Goal: Use online tool/utility: Use online tool/utility

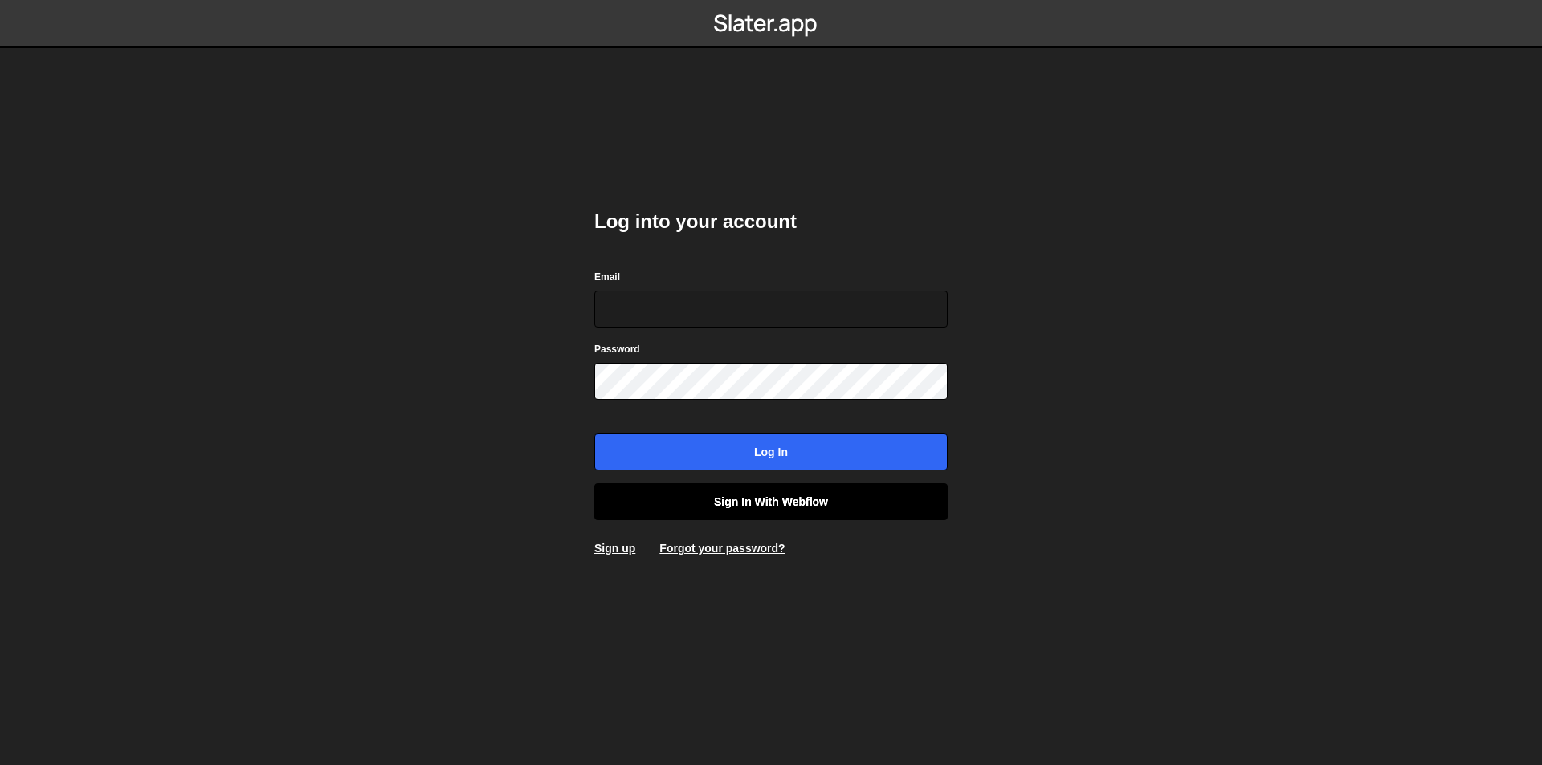
click at [741, 505] on link "Sign in with Webflow" at bounding box center [770, 501] width 353 height 37
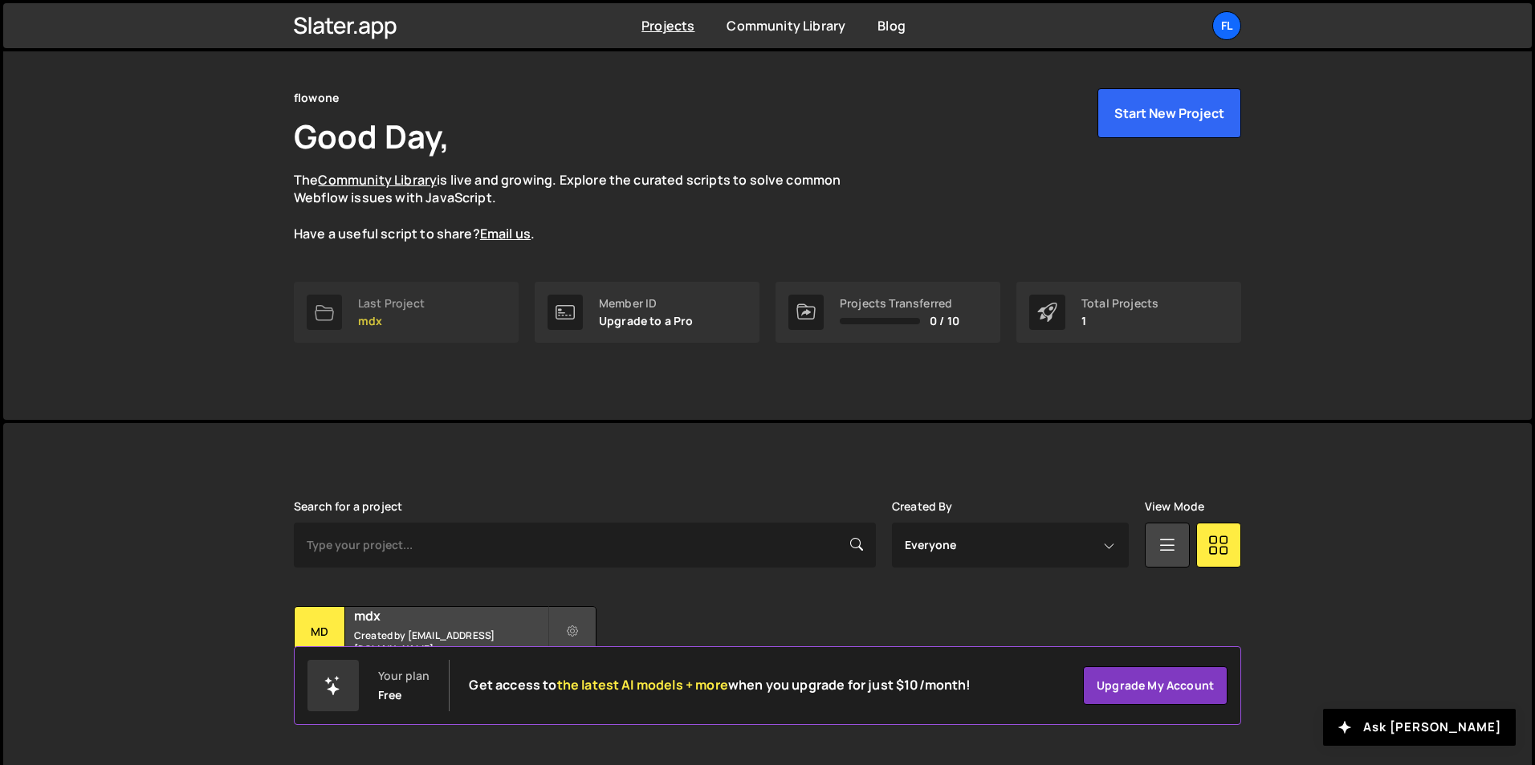
scroll to position [62, 0]
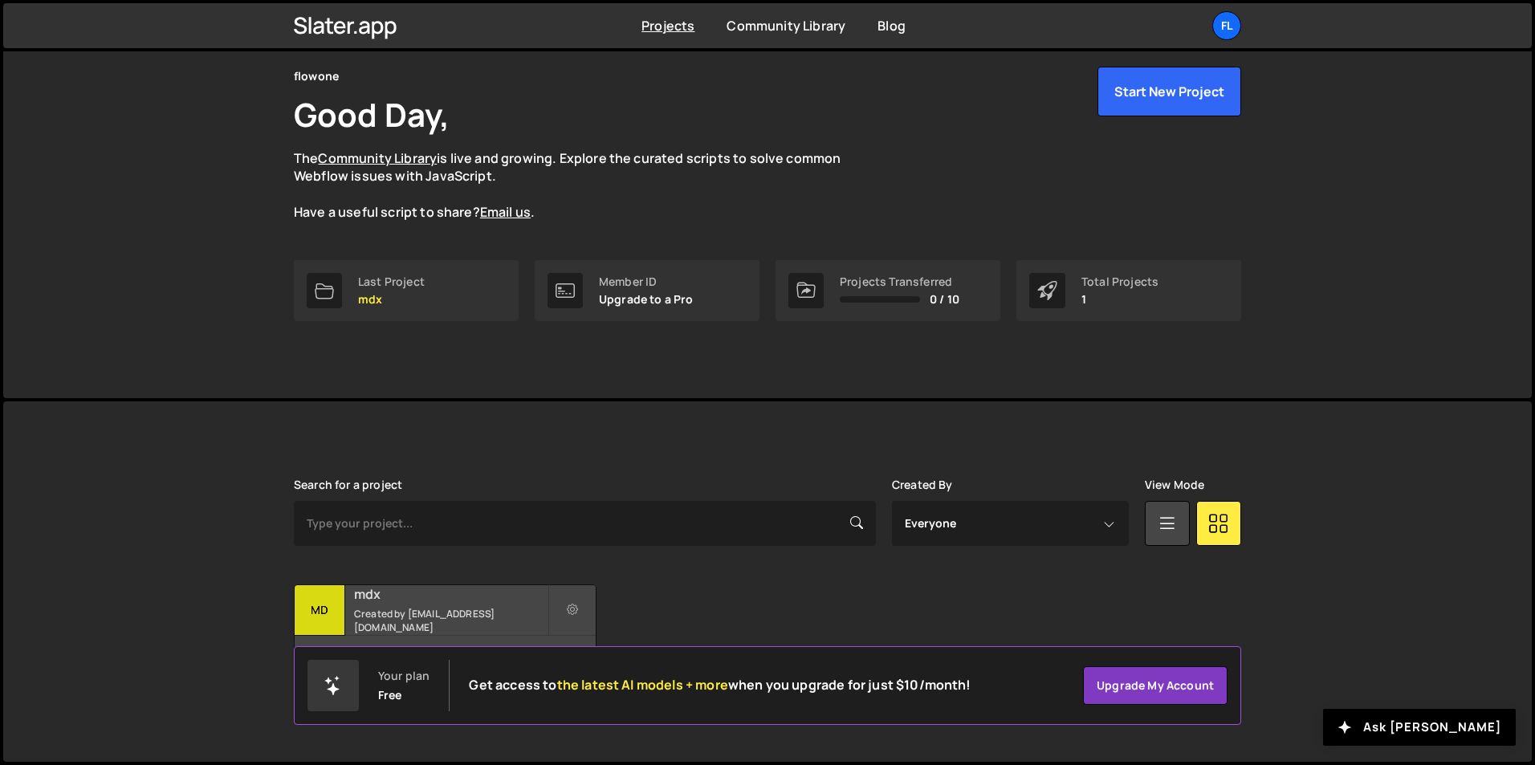
click at [467, 615] on small "Created by 1flowone@gmail.com" at bounding box center [451, 620] width 194 height 27
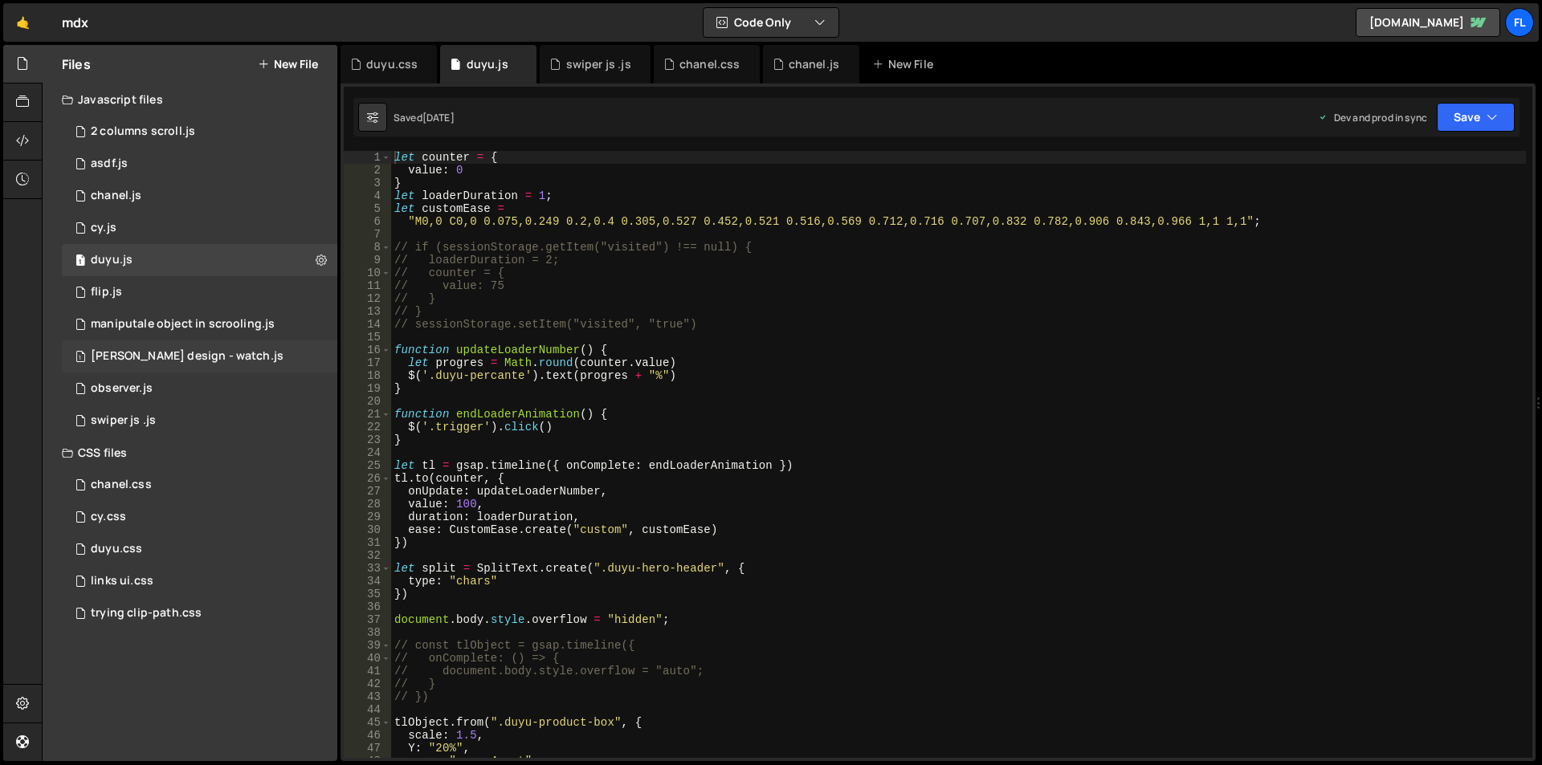
click at [124, 367] on div "1 marcelo design - watch.js 0" at bounding box center [199, 356] width 275 height 32
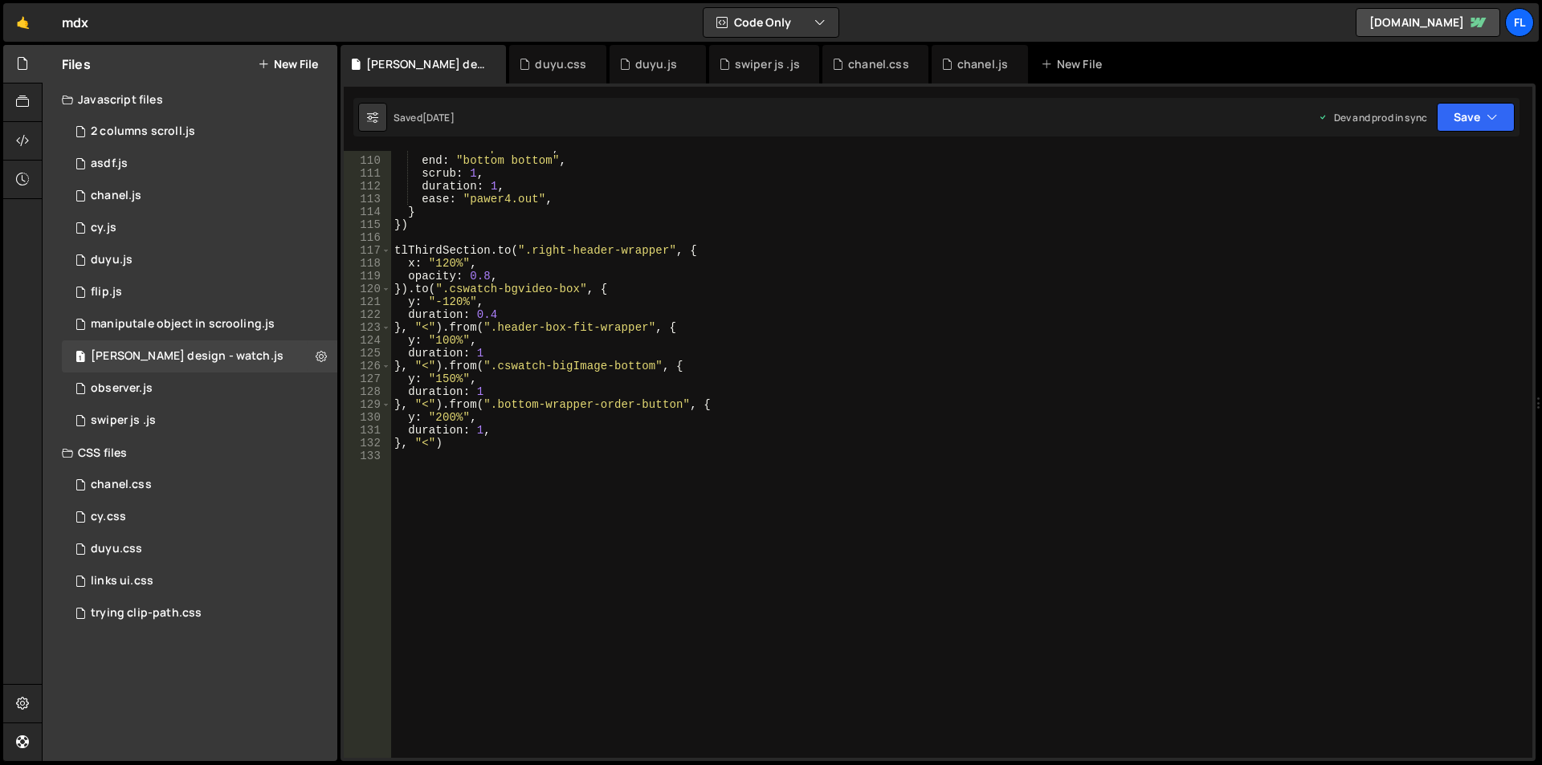
scroll to position [1399, 0]
click at [542, 348] on div "start : "top bottom" , end : "bottom bottom" , scrub : 1 , duration : 1 , ease …" at bounding box center [958, 456] width 1135 height 633
click at [525, 371] on div "start : "top bottom" , end : "bottom bottom" , scrub : 1 , duration : 1 , ease …" at bounding box center [958, 456] width 1135 height 633
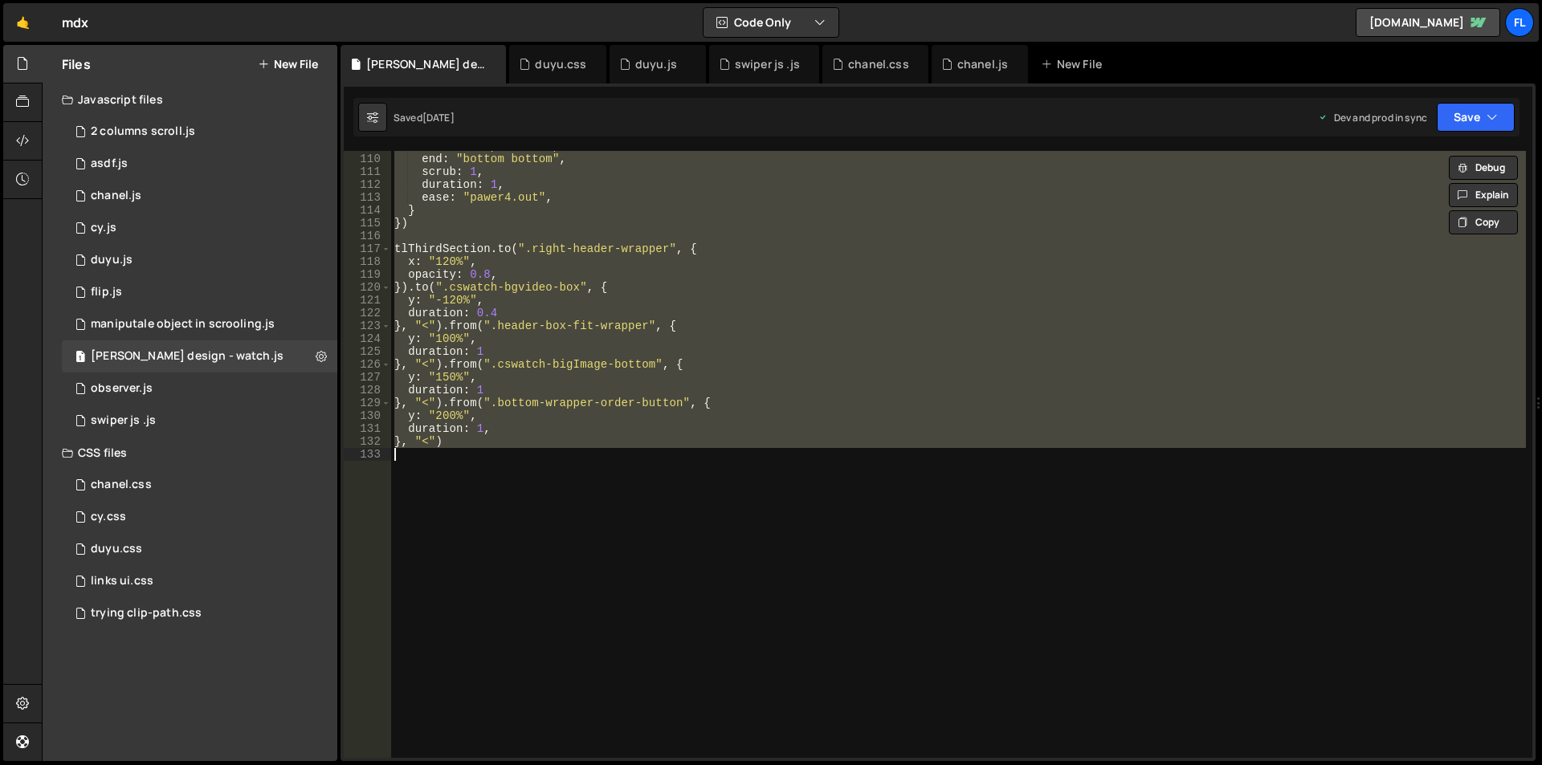
type textarea "// }, "<")"
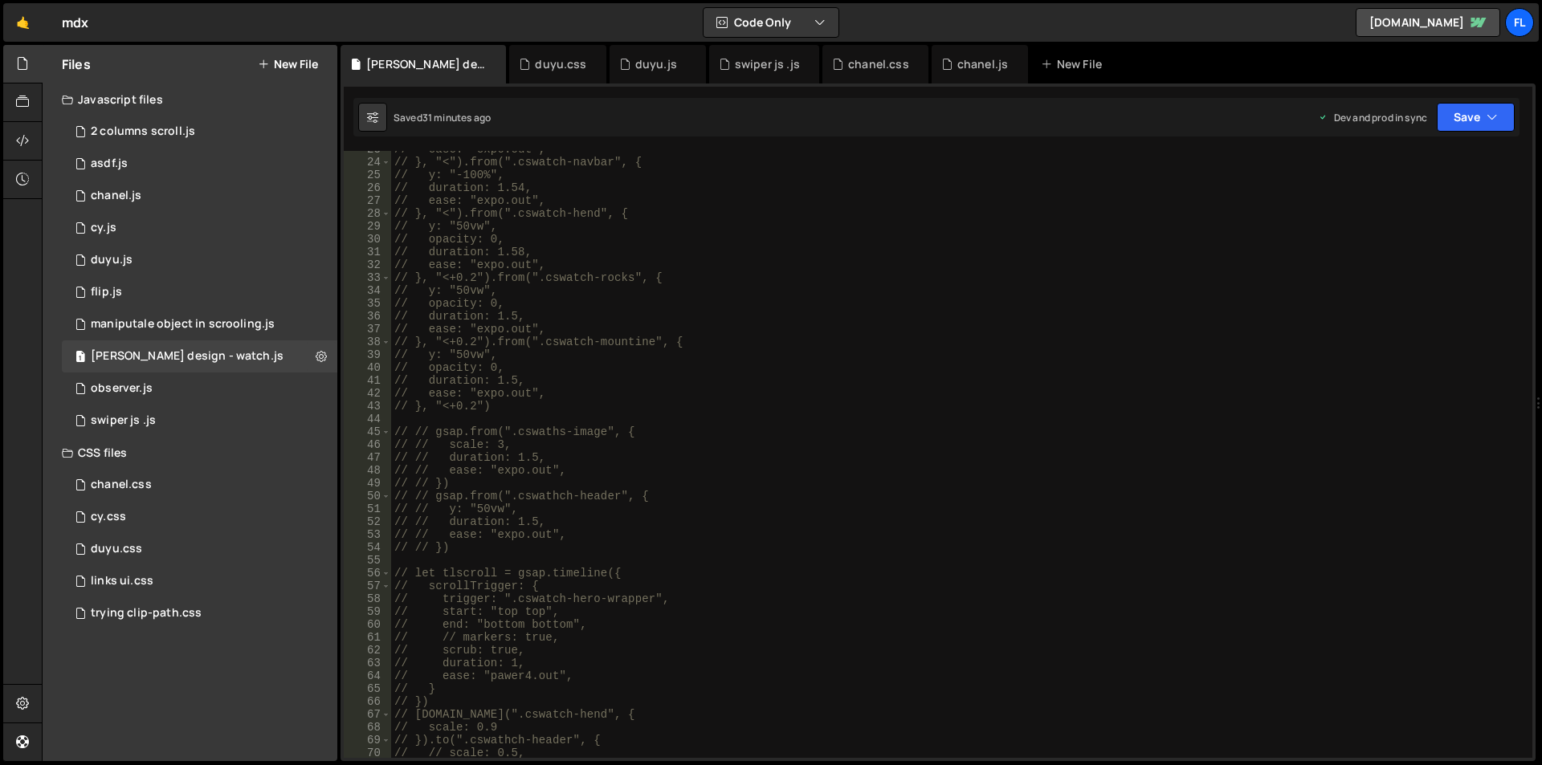
scroll to position [0, 0]
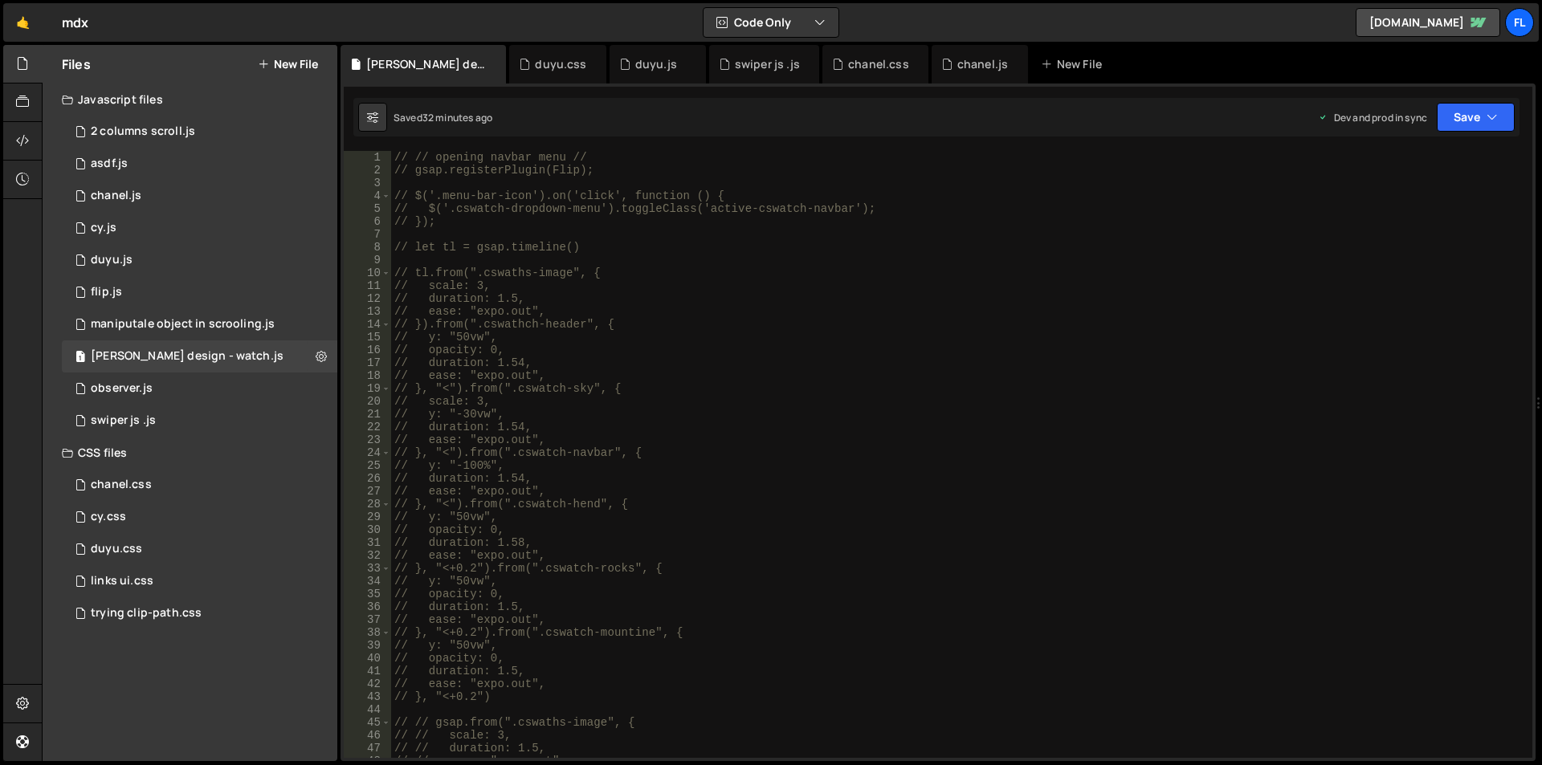
click at [399, 247] on div "// // opening navbar menu // // gsap.registerPlugin(Flip); // $('.menu-bar-icon…" at bounding box center [958, 467] width 1135 height 633
drag, startPoint x: 602, startPoint y: 173, endPoint x: 339, endPoint y: 174, distance: 263.4
click at [339, 174] on div "Files New File Javascript files 1 2 columns scroll.js 0 1 asdf.js 0 1 chanel.js…" at bounding box center [792, 403] width 1500 height 717
type textarea "// gsap.registerPlugin(Flip);"
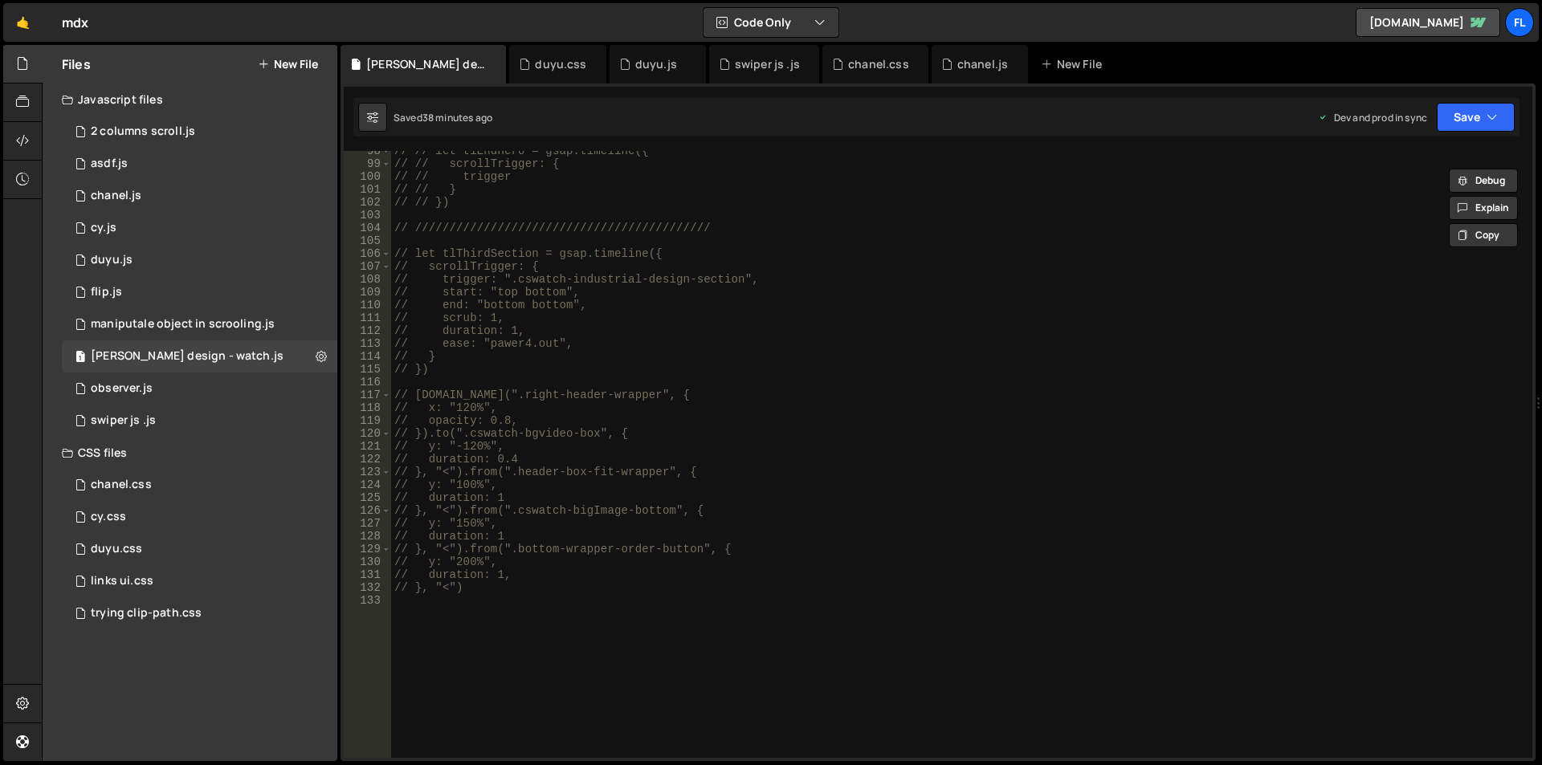
scroll to position [1156, 0]
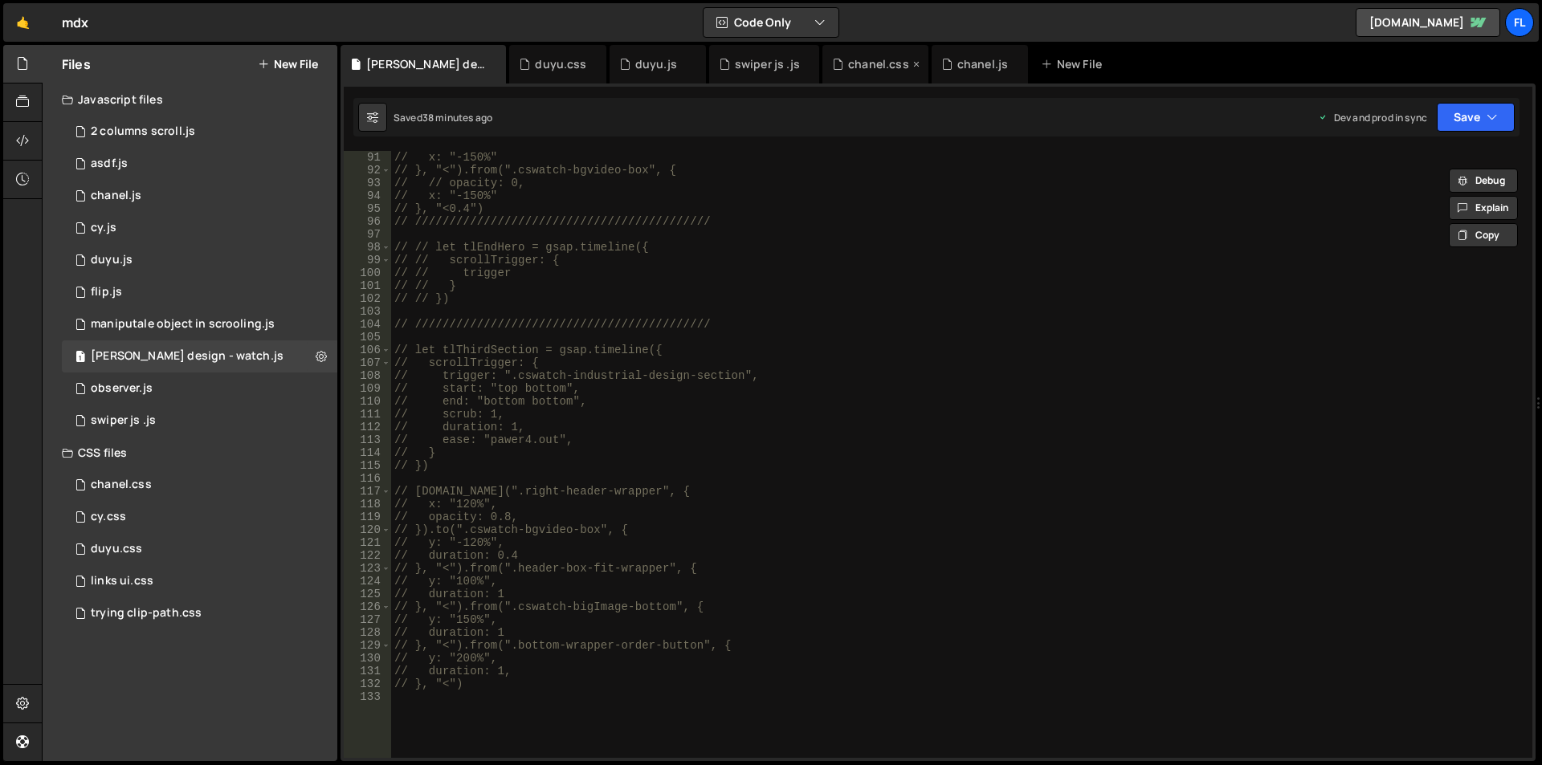
click at [914, 63] on icon at bounding box center [916, 64] width 11 height 16
click at [914, 63] on div "chanel.js" at bounding box center [870, 64] width 96 height 39
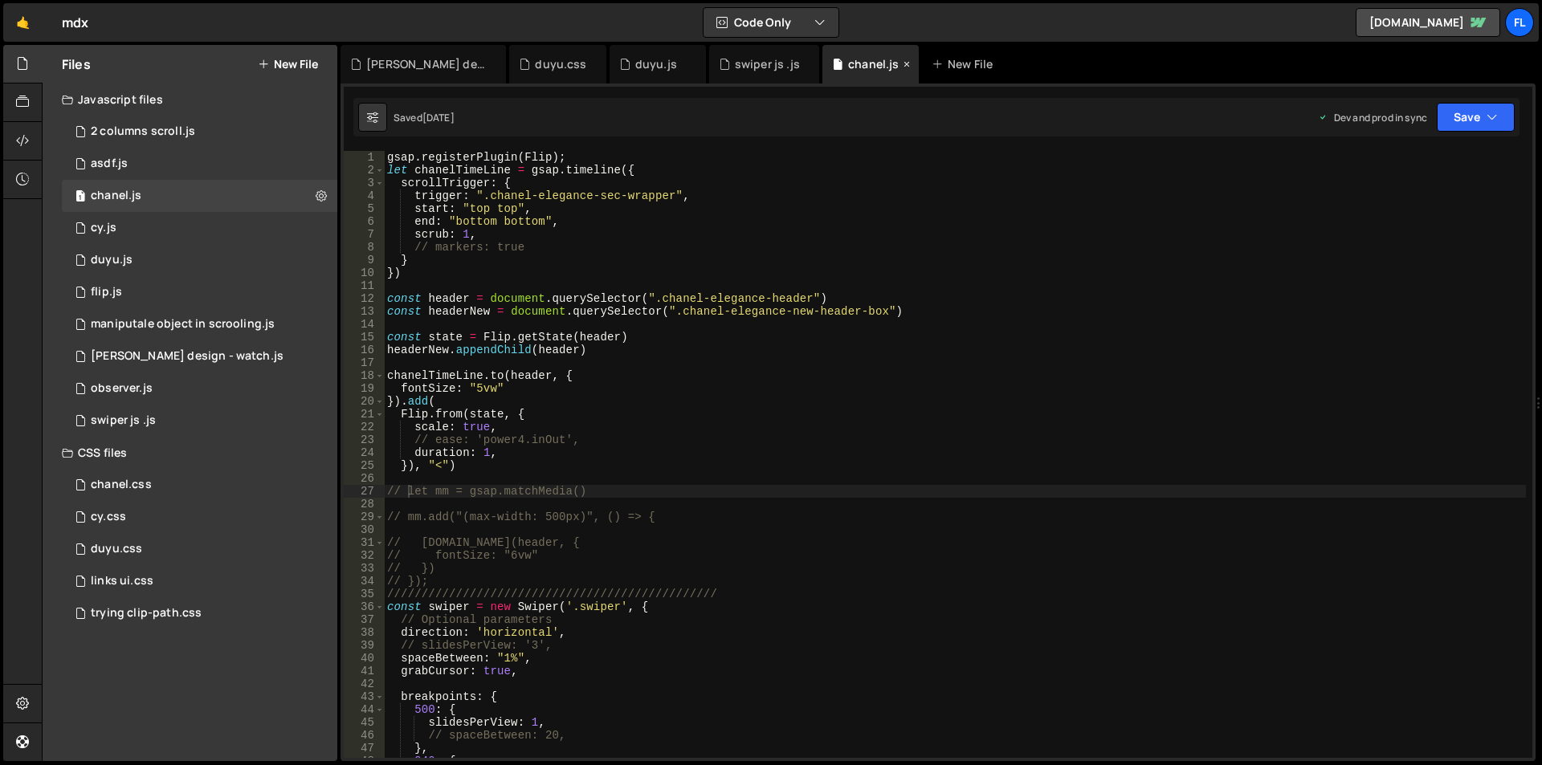
click at [908, 63] on icon at bounding box center [906, 64] width 11 height 16
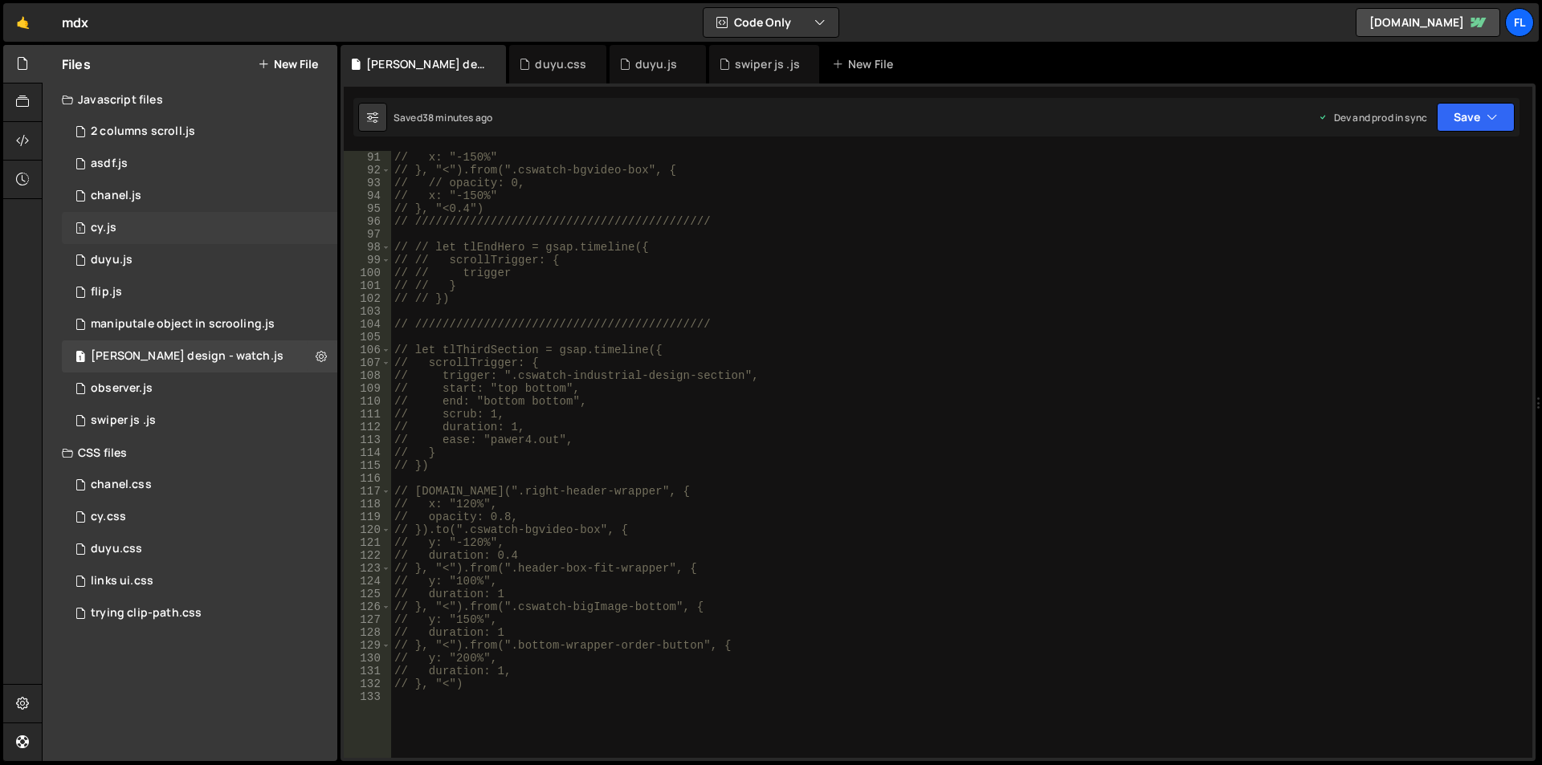
click at [138, 224] on div "1 cy.js 0" at bounding box center [199, 228] width 275 height 32
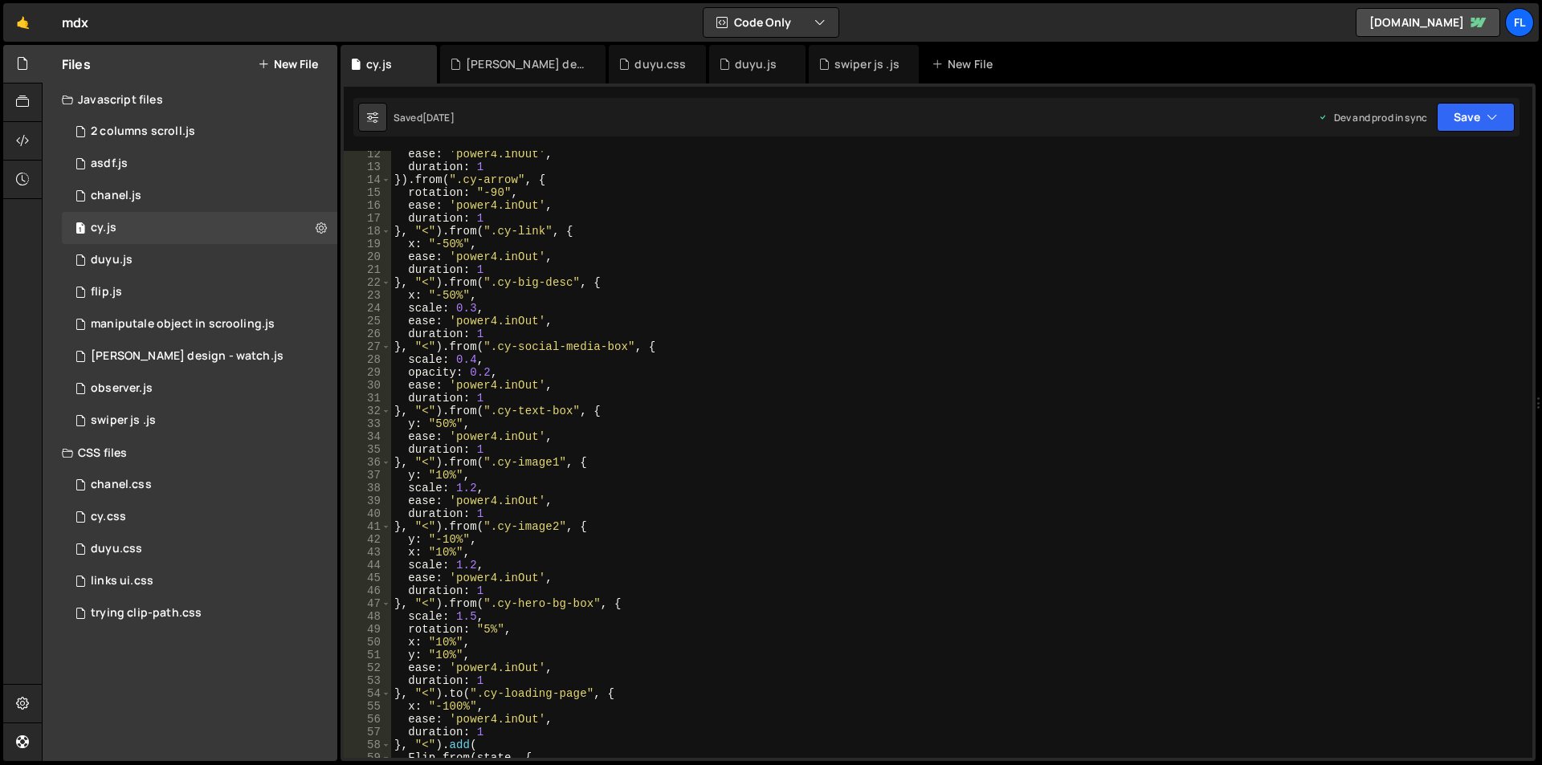
scroll to position [0, 0]
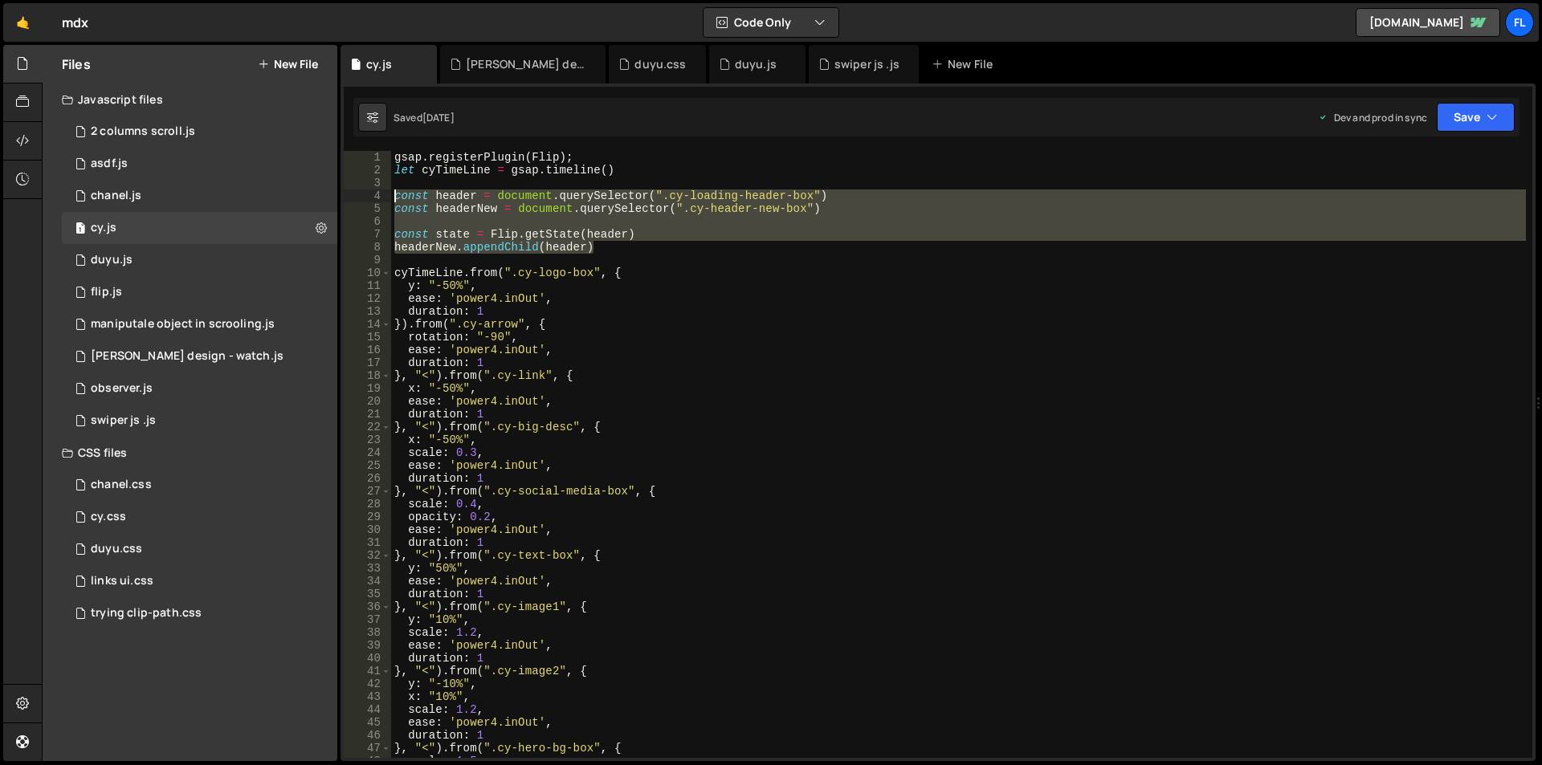
drag, startPoint x: 609, startPoint y: 251, endPoint x: 385, endPoint y: 191, distance: 231.8
click at [385, 191] on div "headerNew.appendChild(header) 1 2 3 4 5 6 7 8 9 10 11 12 13 14 15 16 17 18 19 2…" at bounding box center [938, 454] width 1188 height 607
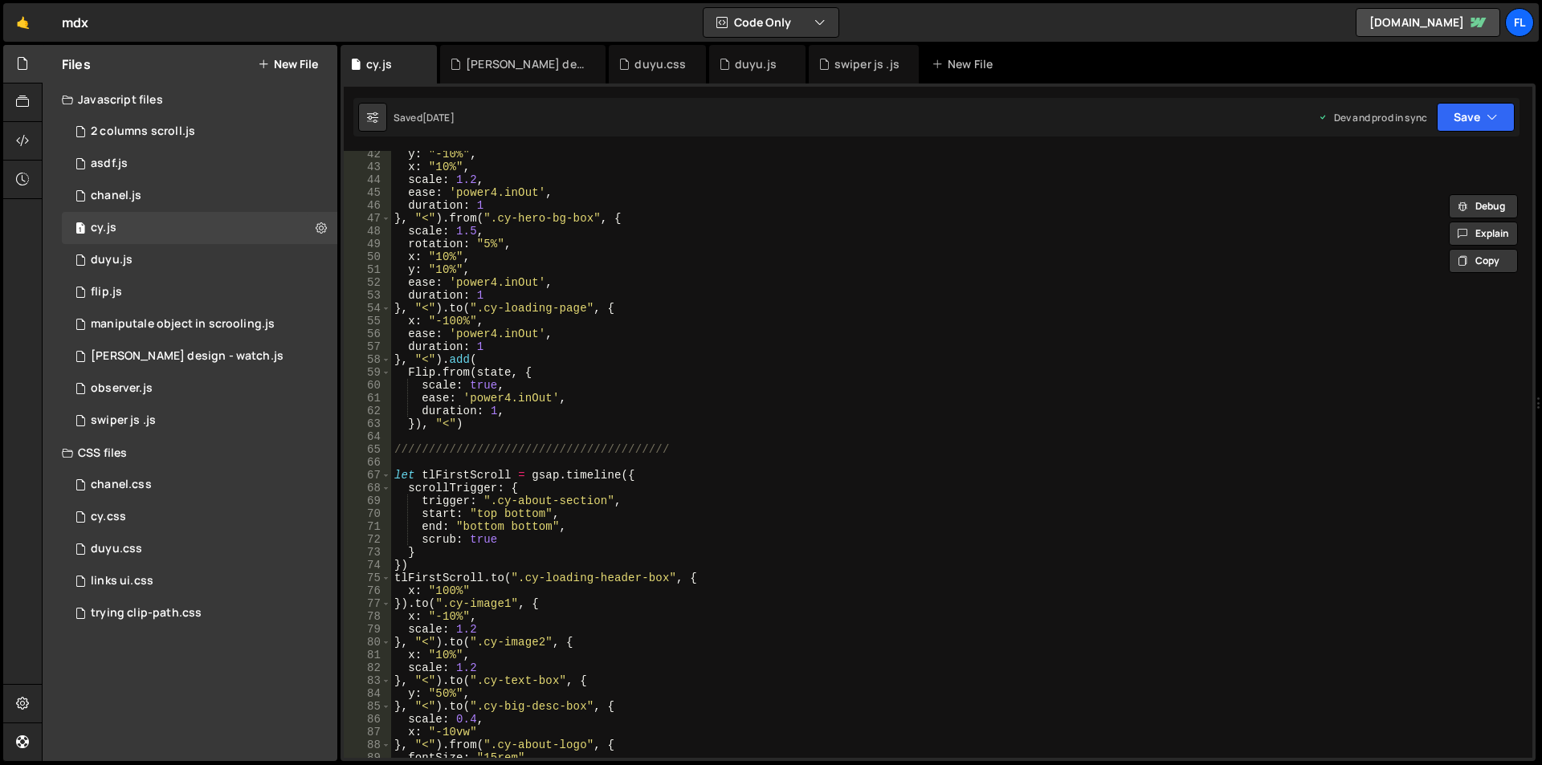
scroll to position [819, 0]
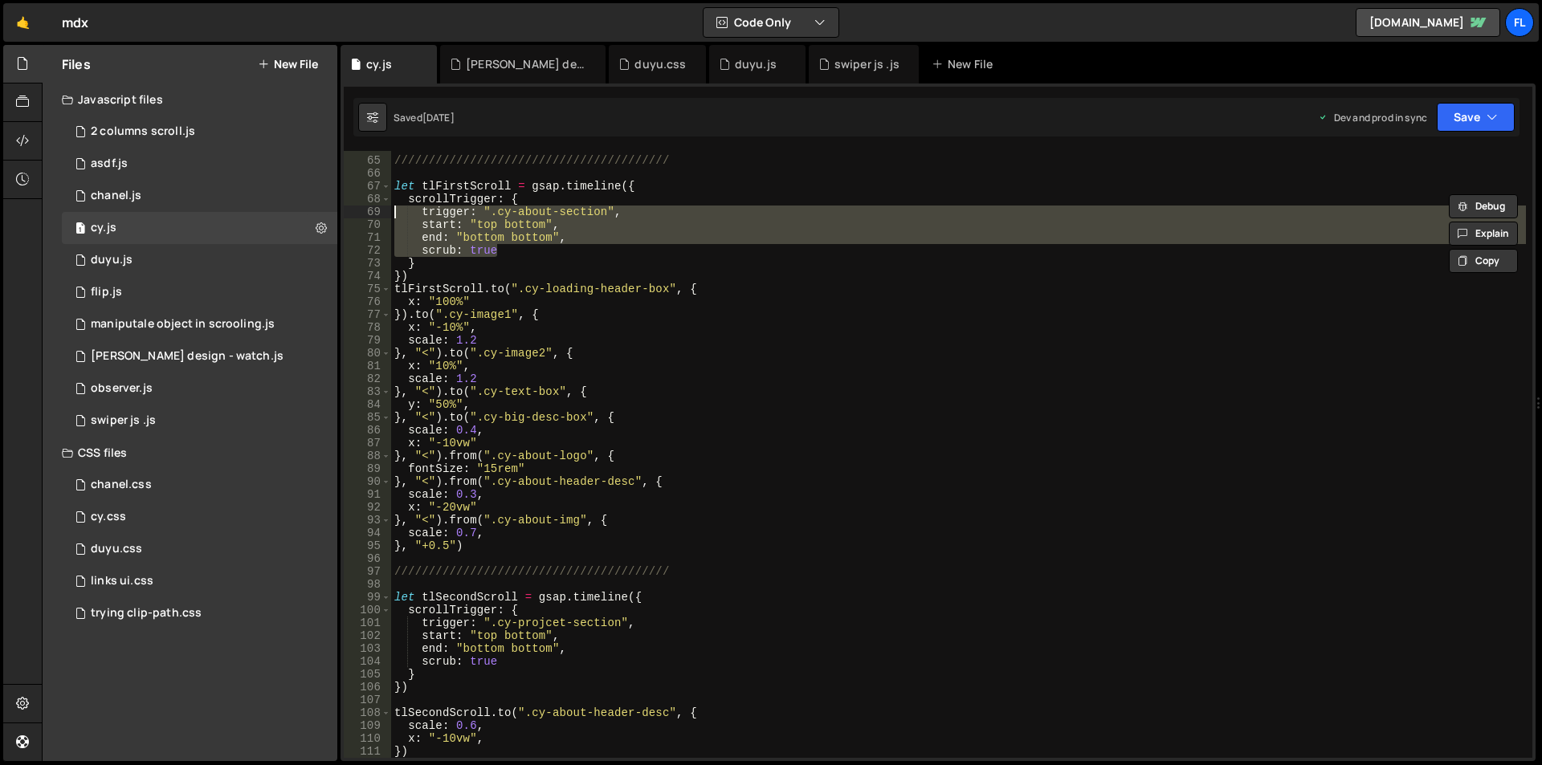
drag, startPoint x: 507, startPoint y: 247, endPoint x: 344, endPoint y: 217, distance: 165.8
click at [344, 217] on div "const header = document.querySelector(".cy-loading-header-box") const headerNew…" at bounding box center [938, 454] width 1188 height 607
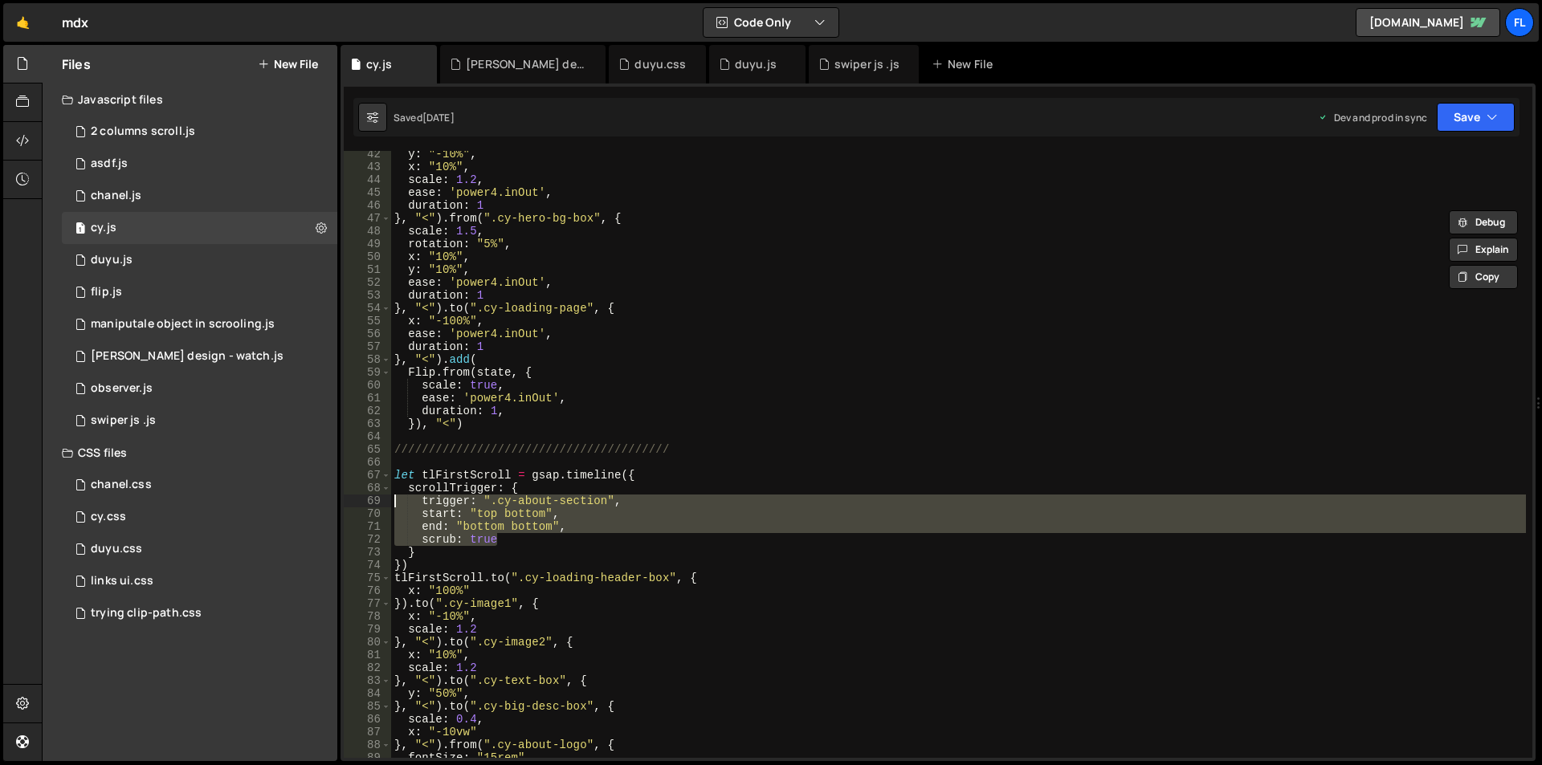
scroll to position [530, 0]
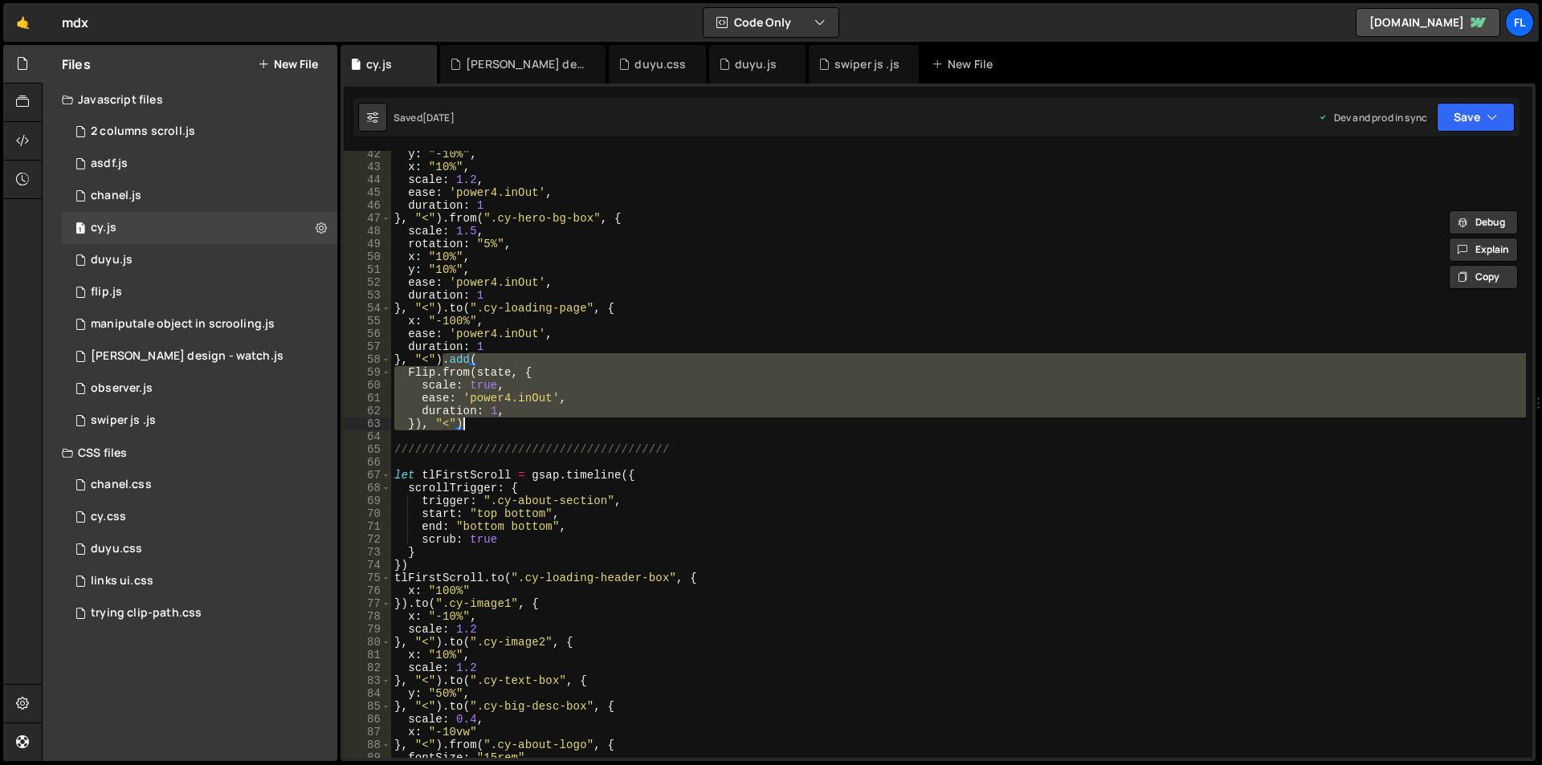
drag, startPoint x: 442, startPoint y: 358, endPoint x: 471, endPoint y: 422, distance: 70.8
click at [471, 422] on div "y : "-10%" , x : "10%" , scale : 1.2 , ease : 'power4.inOut' , duration : 1 } ,…" at bounding box center [958, 464] width 1135 height 633
click at [910, 255] on div "y : "-10%" , x : "10%" , scale : 1.2 , ease : 'power4.inOut' , duration : 1 } ,…" at bounding box center [958, 464] width 1135 height 633
type textarea "x: "10%","
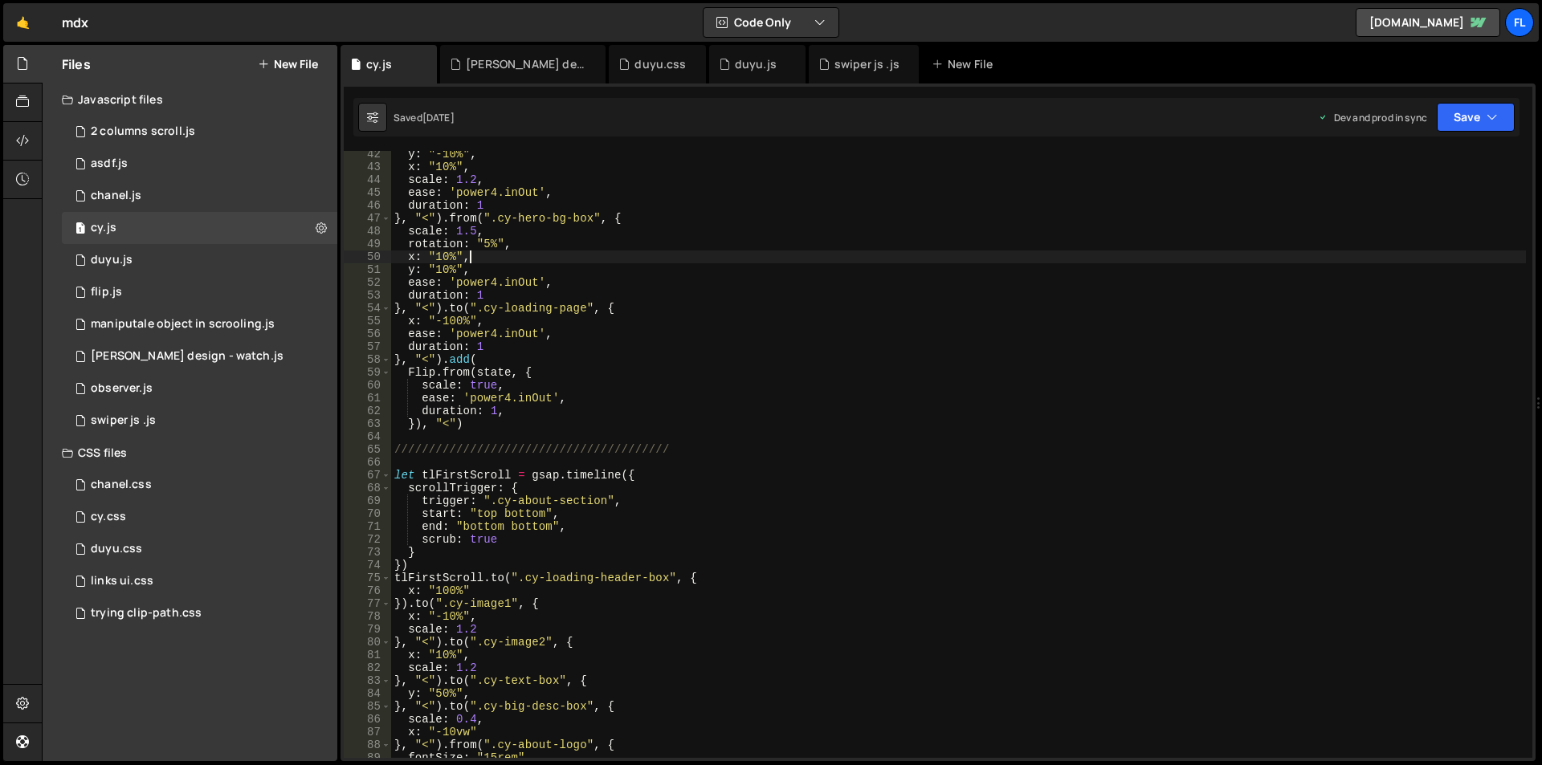
scroll to position [626, 0]
